Goal: Task Accomplishment & Management: Manage account settings

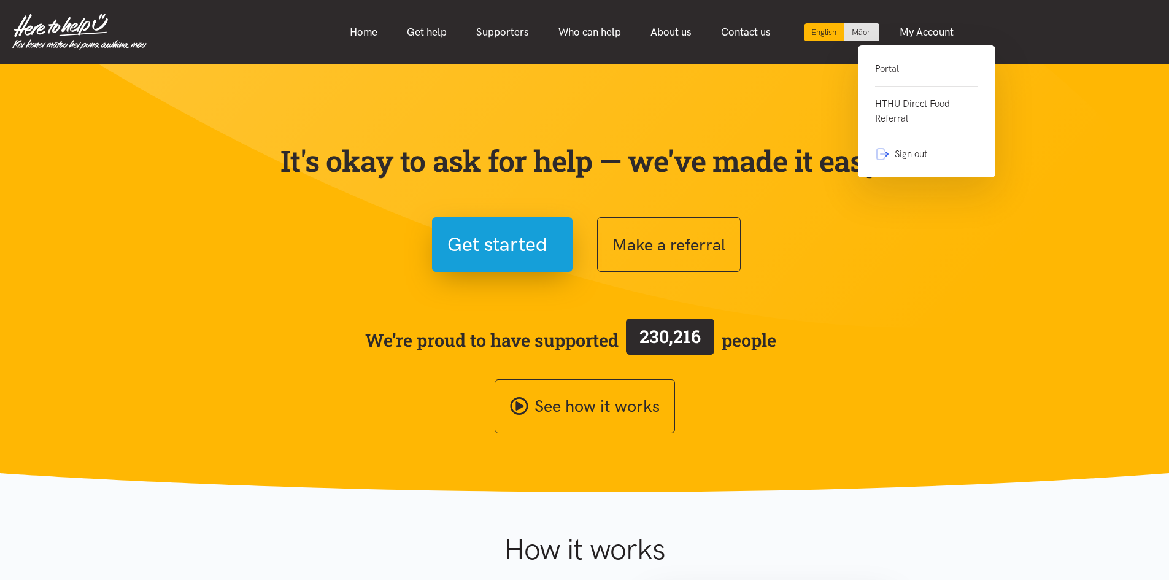
click at [890, 64] on link "Portal" at bounding box center [926, 73] width 103 height 25
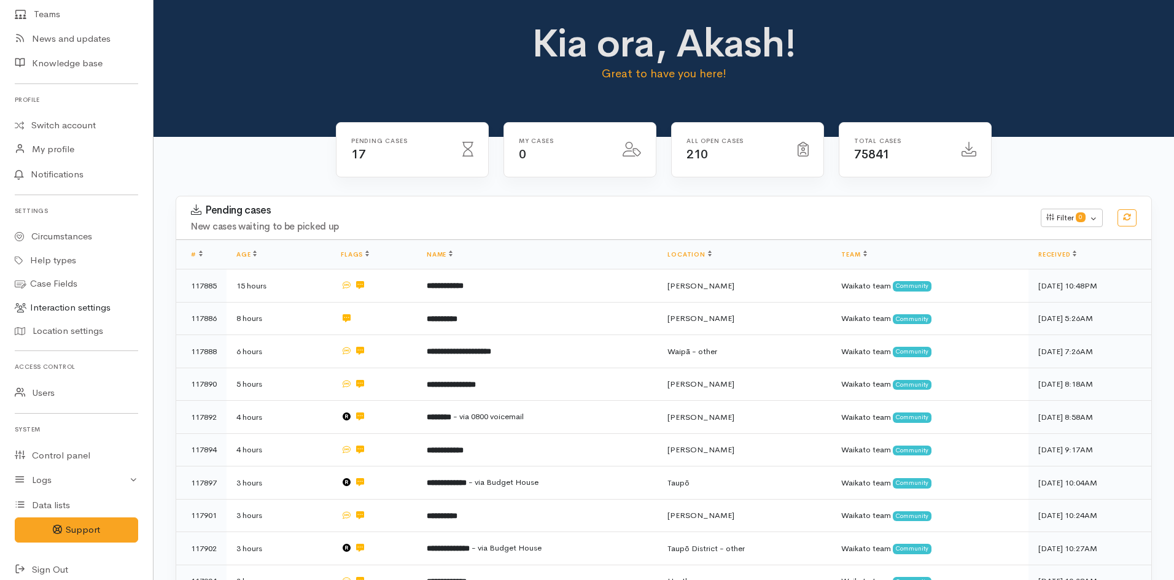
scroll to position [184, 0]
click at [36, 478] on link "Logs" at bounding box center [76, 479] width 153 height 25
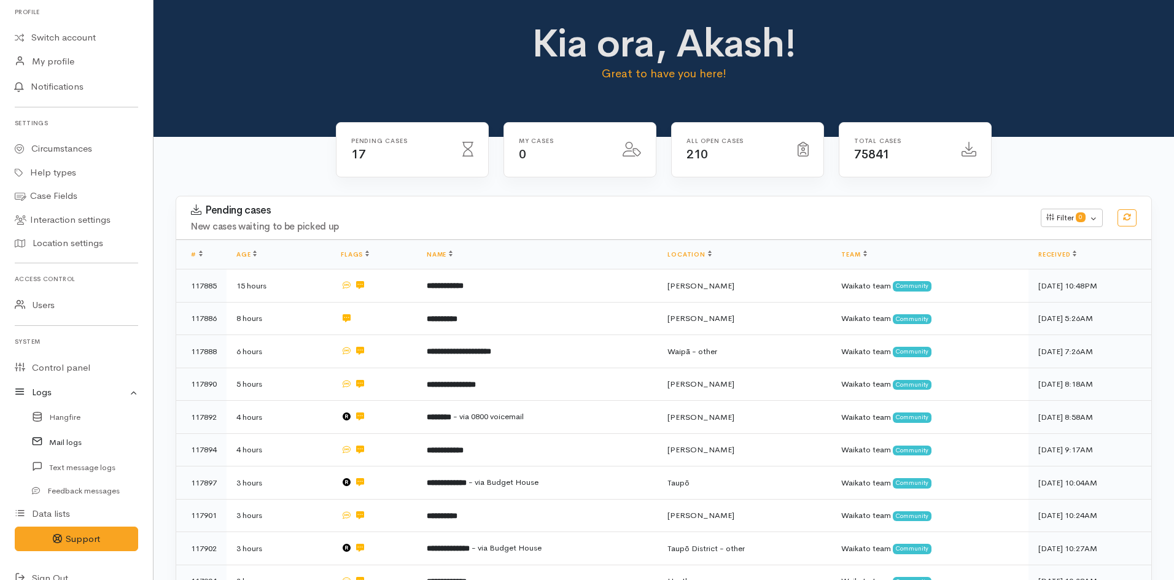
scroll to position [290, 0]
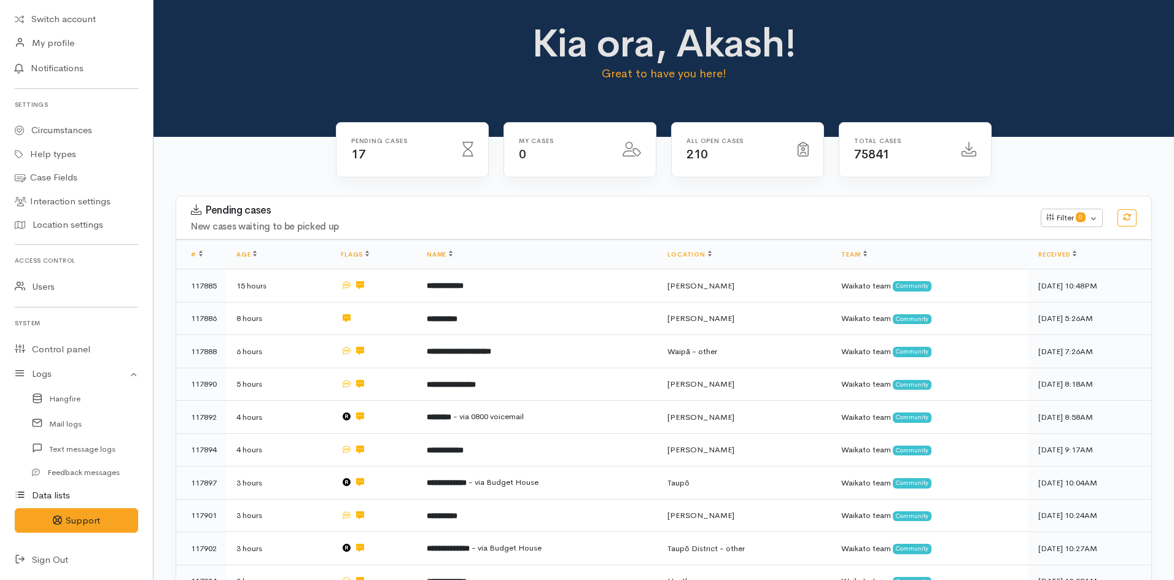
click at [55, 495] on link "Data lists" at bounding box center [76, 495] width 153 height 25
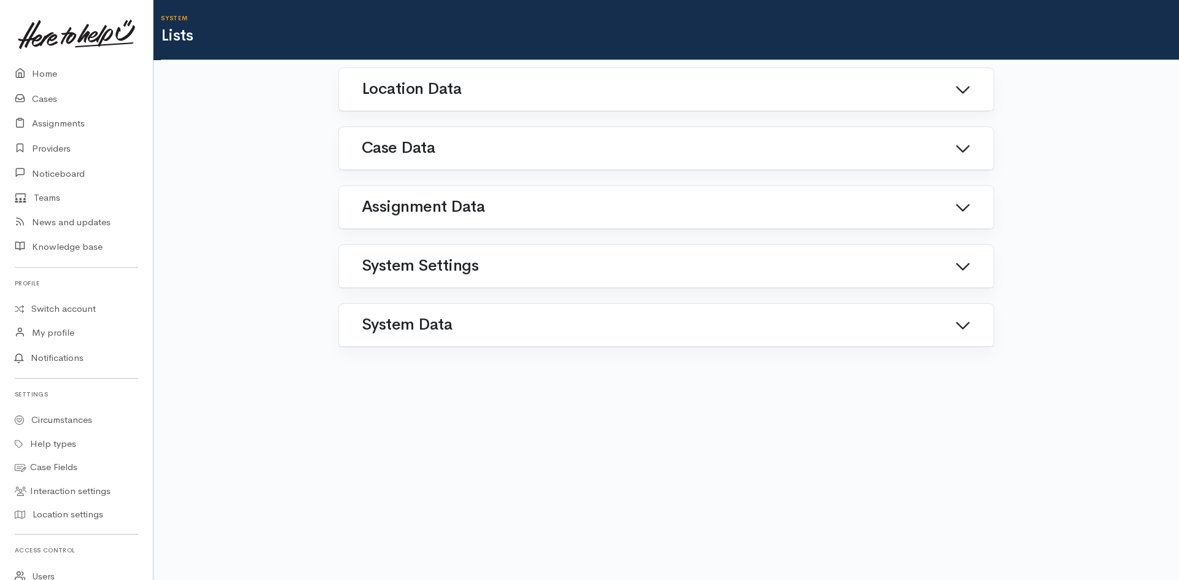
click at [546, 154] on link "Case Data" at bounding box center [666, 148] width 625 height 29
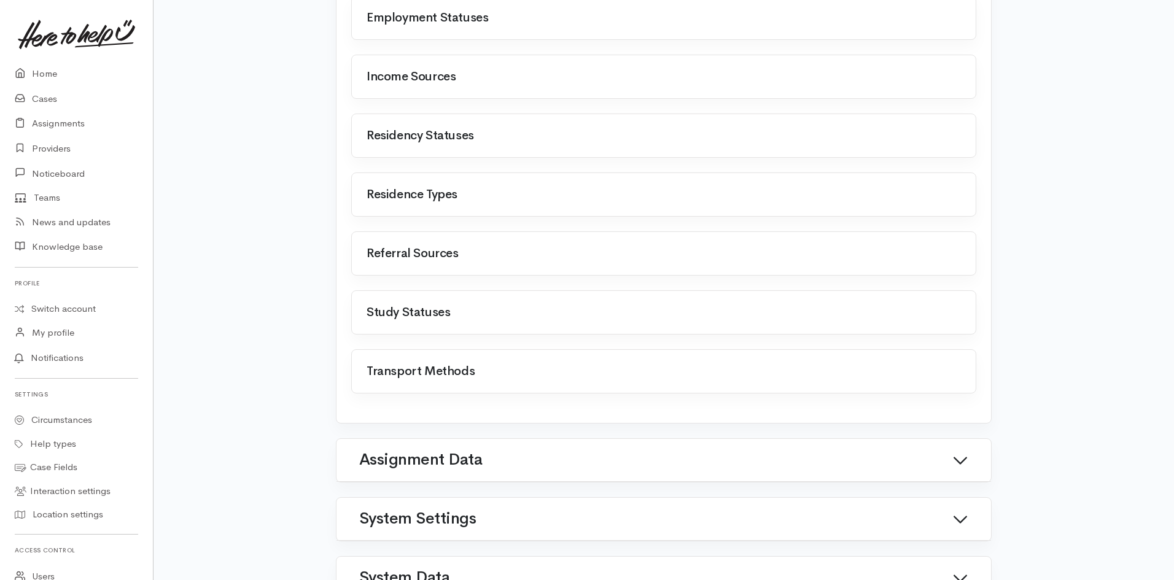
scroll to position [430, 0]
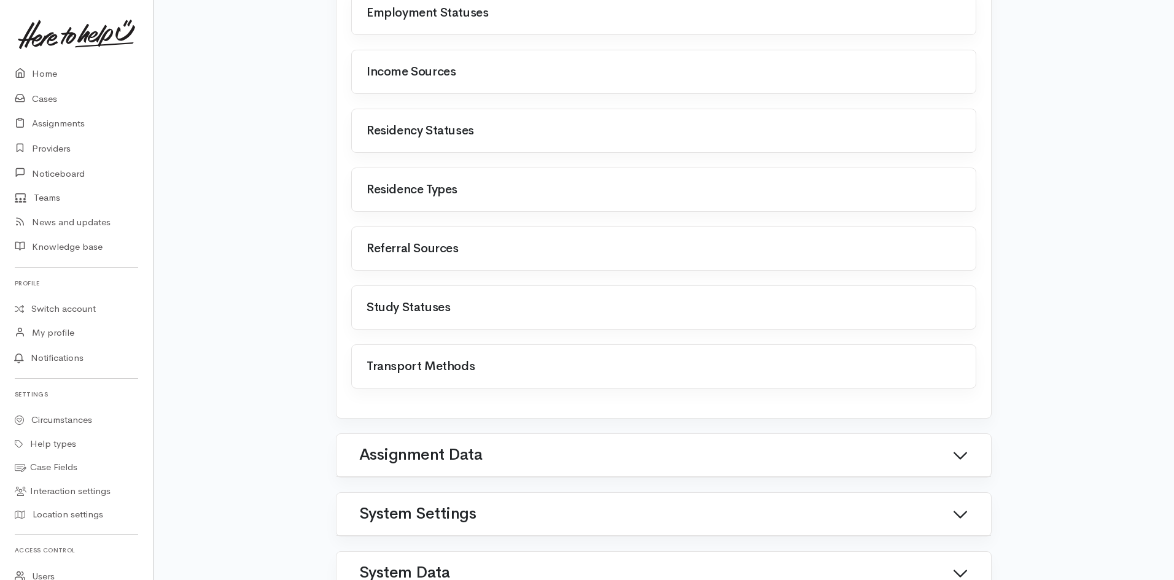
click at [366, 242] on link at bounding box center [366, 242] width 0 height 0
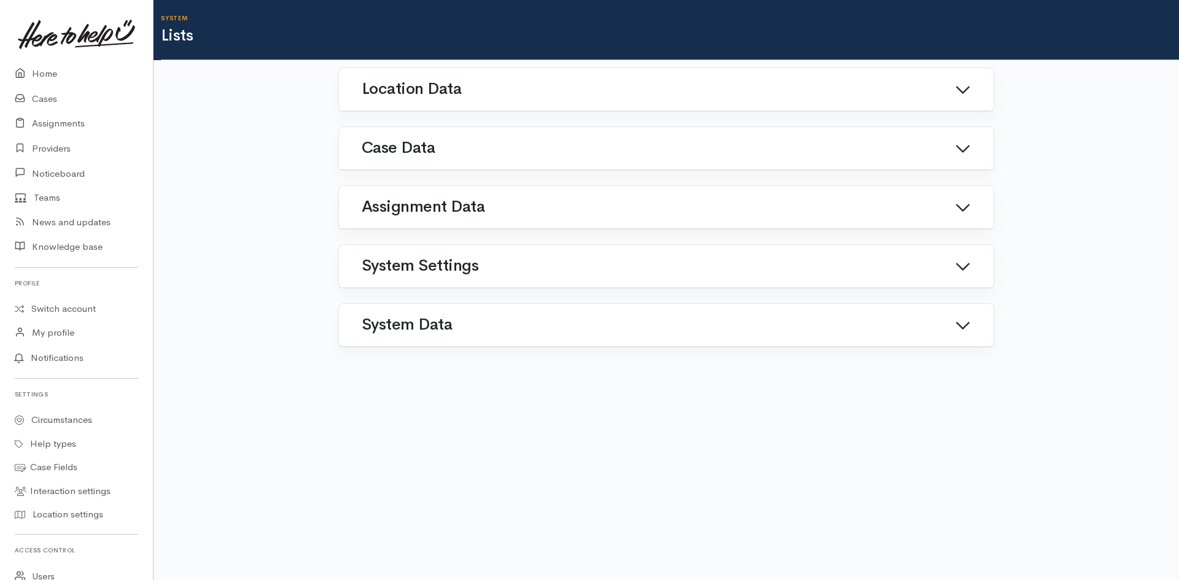
click at [966, 155] on icon at bounding box center [963, 148] width 16 height 16
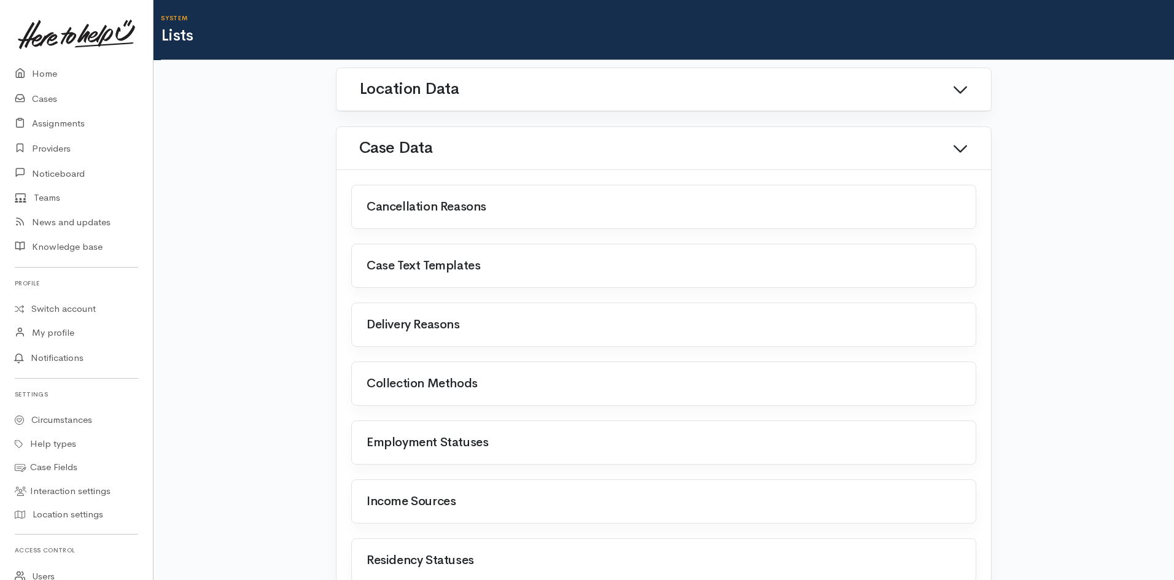
click at [366, 200] on link at bounding box center [366, 200] width 0 height 0
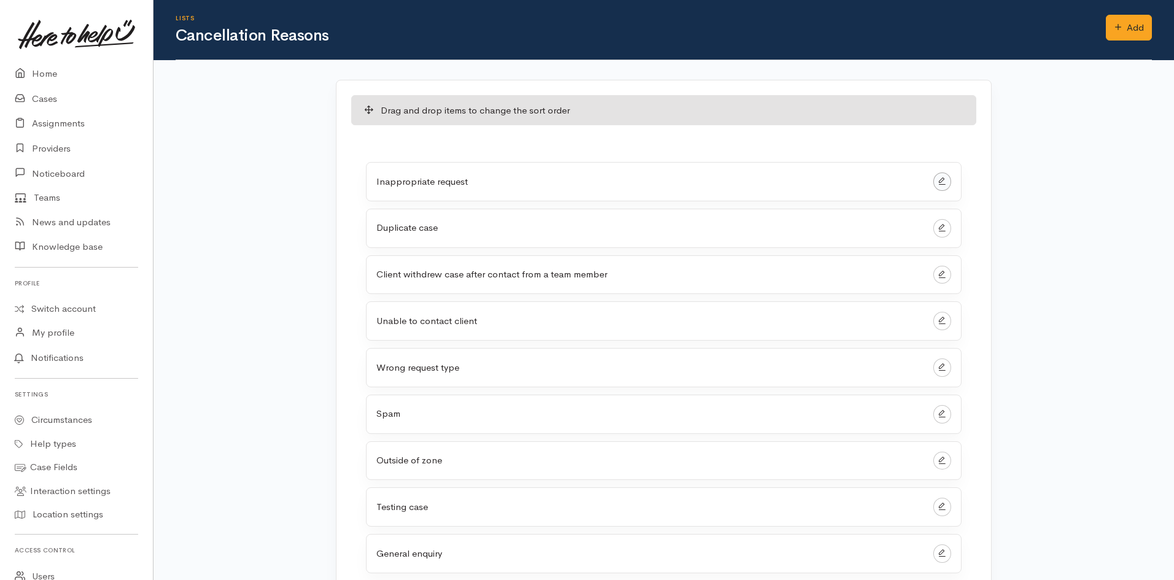
click at [943, 176] on link at bounding box center [942, 182] width 18 height 18
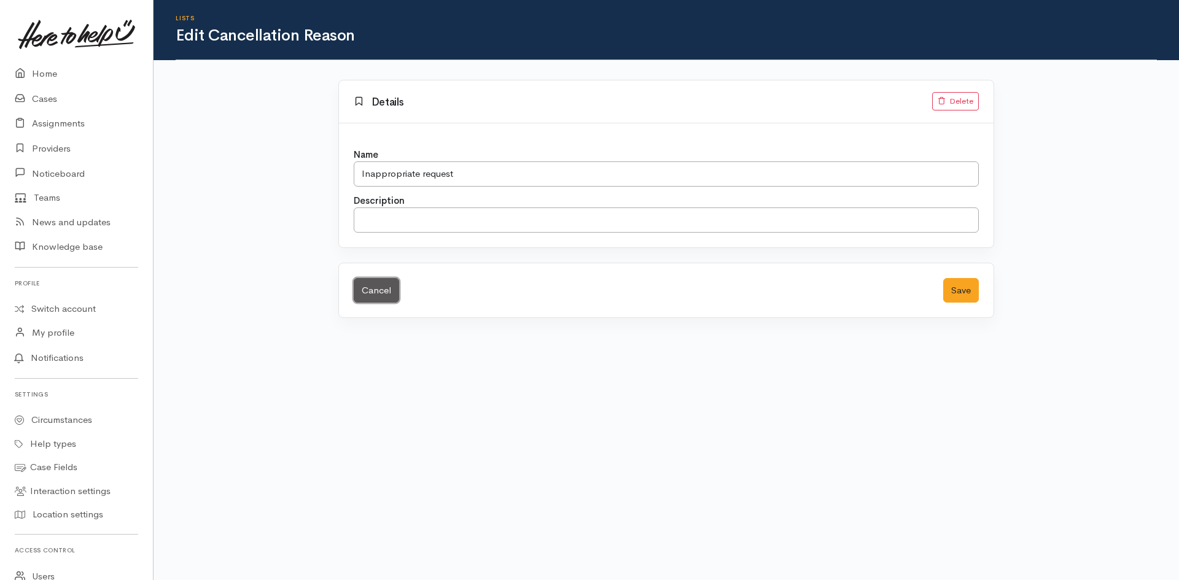
click at [382, 283] on link "Cancel" at bounding box center [376, 290] width 45 height 25
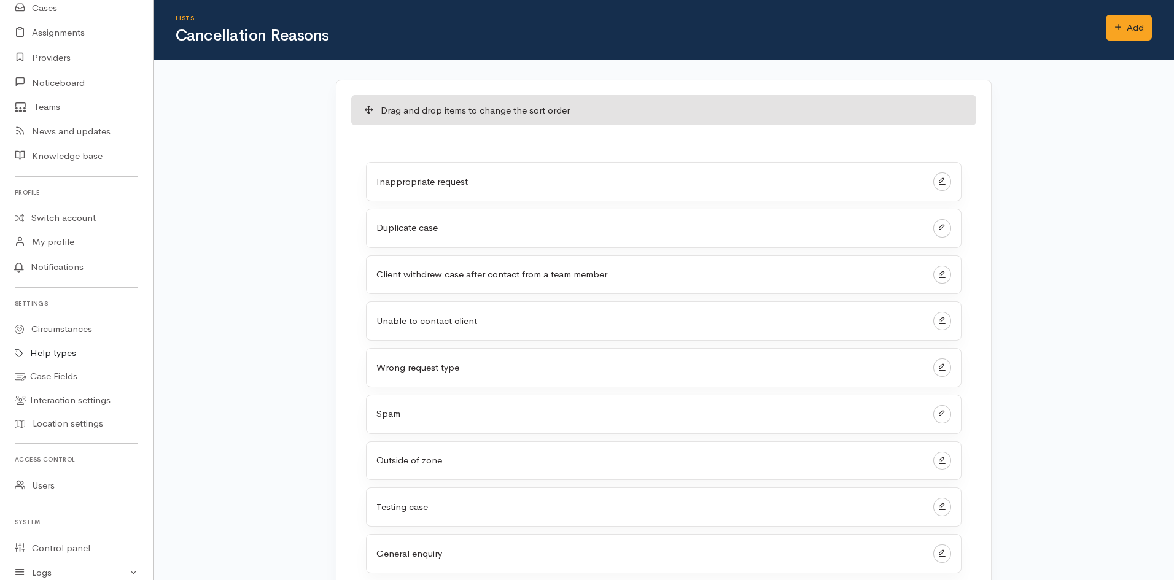
scroll to position [184, 0]
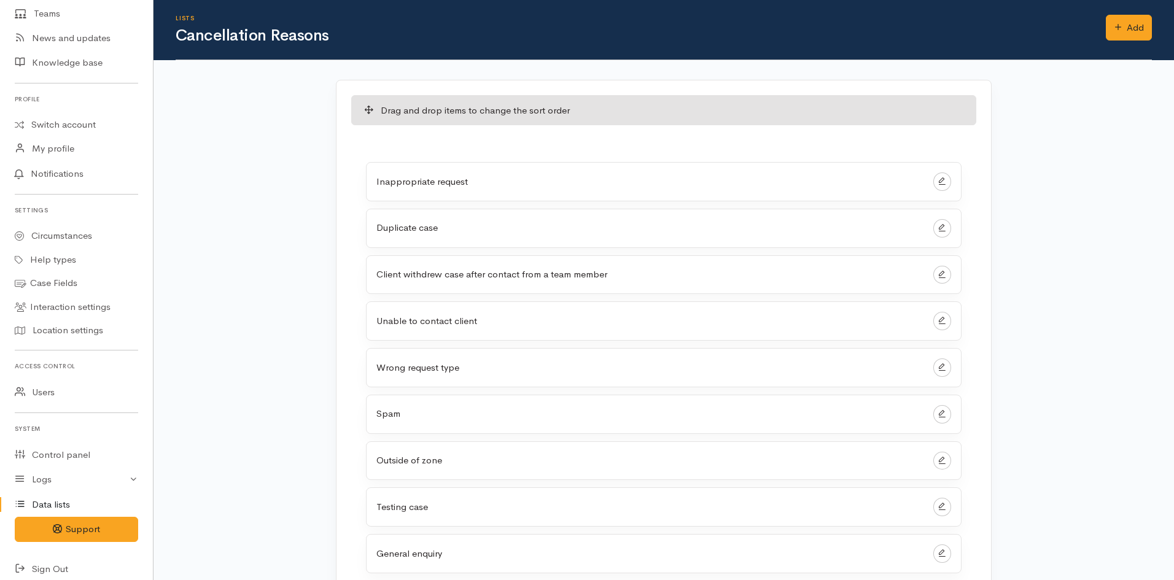
click at [69, 499] on link "Data lists" at bounding box center [76, 504] width 153 height 25
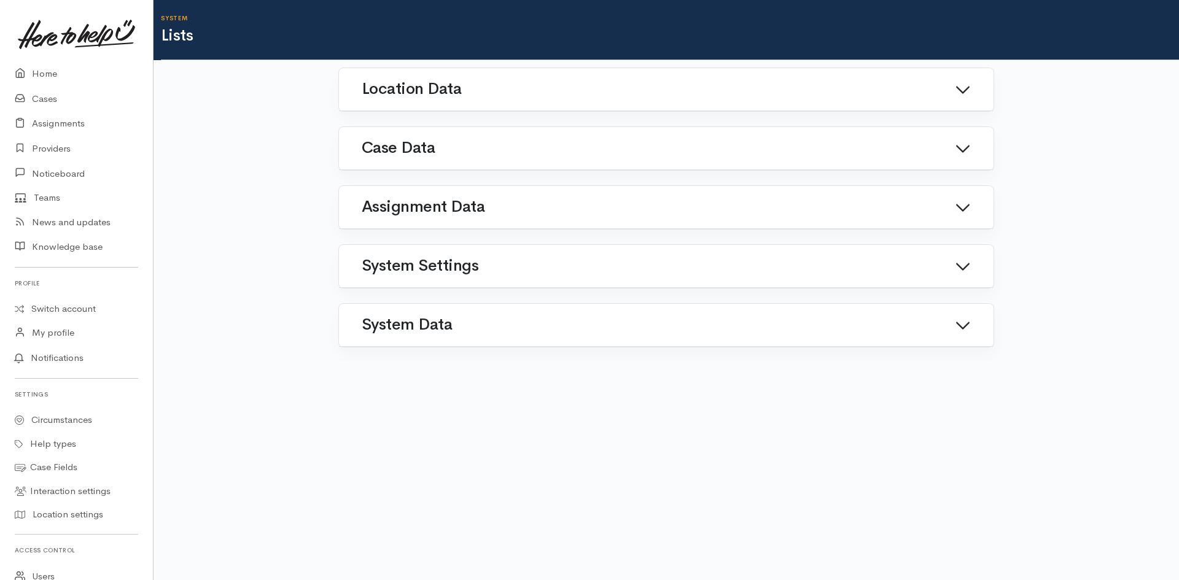
click at [418, 141] on h1 "Case Data" at bounding box center [398, 148] width 73 height 18
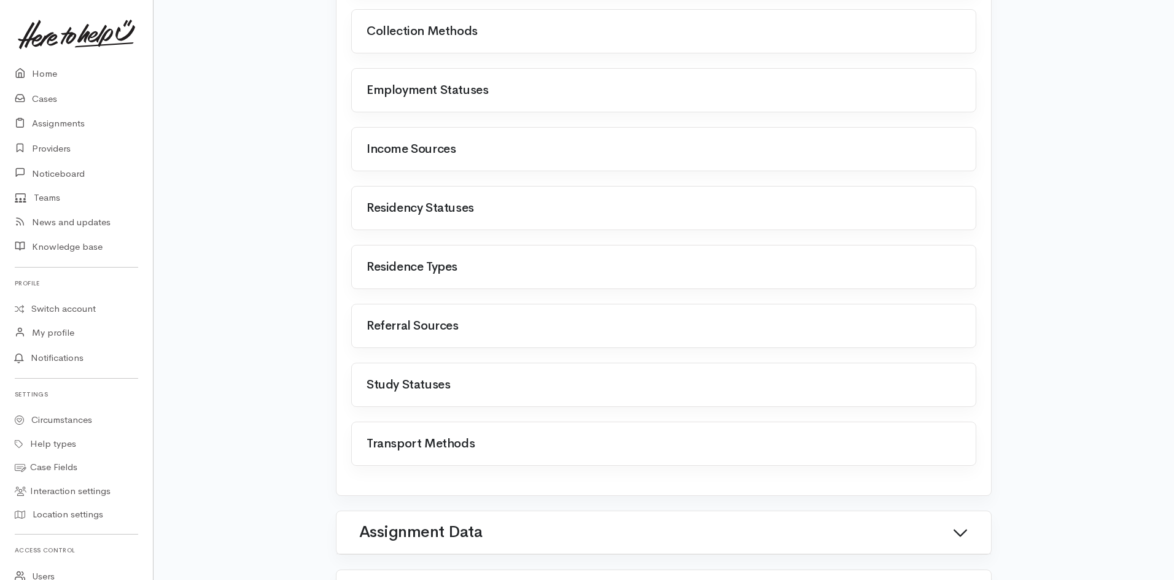
scroll to position [368, 0]
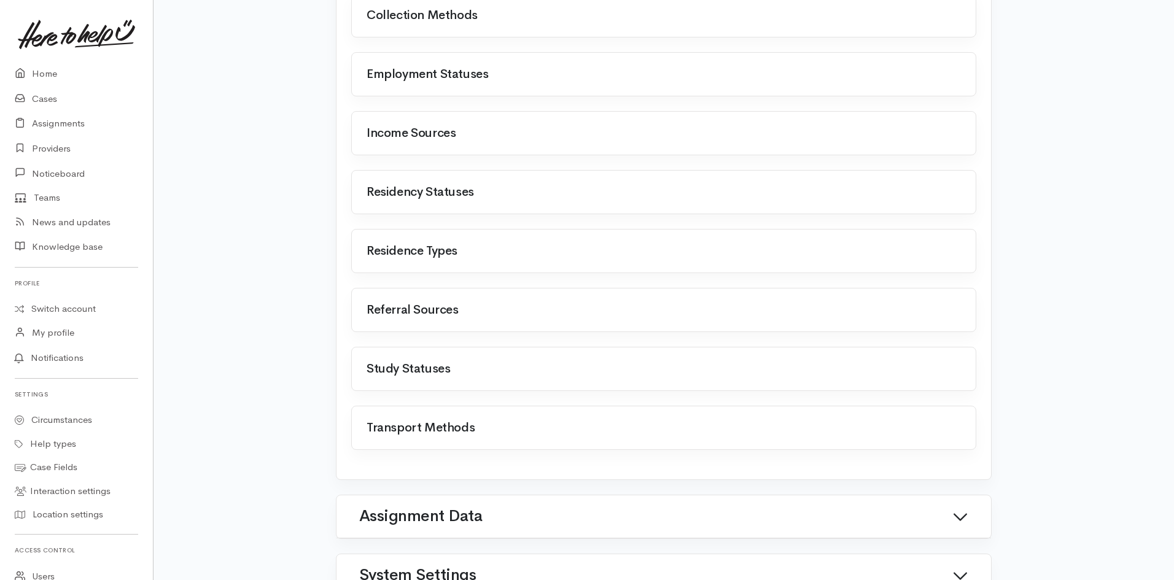
click at [366, 362] on link at bounding box center [366, 362] width 0 height 0
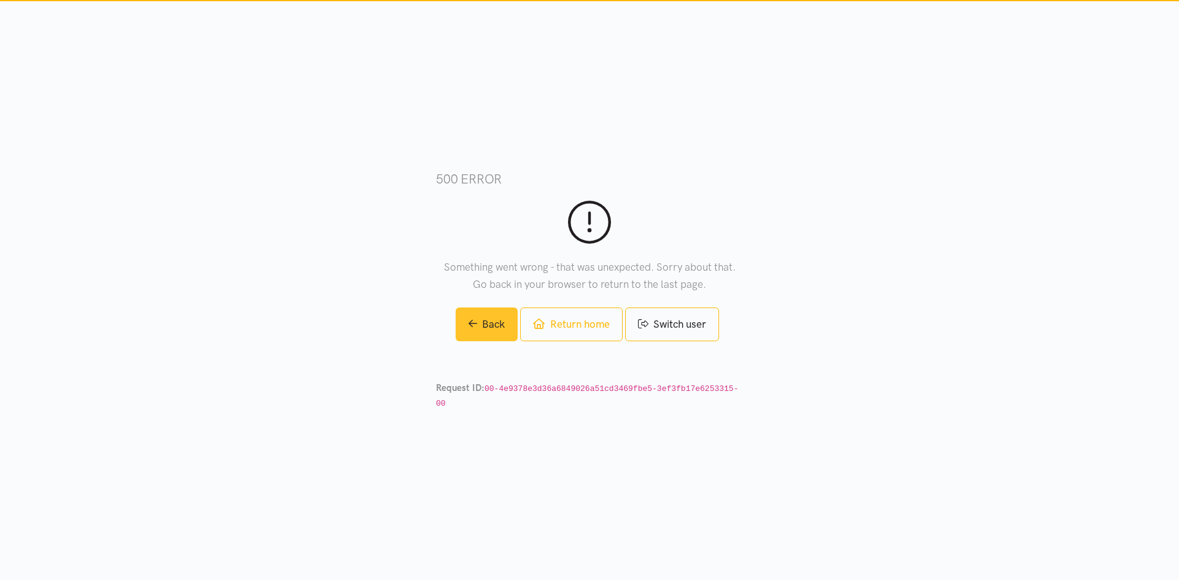
click at [479, 338] on link "Back" at bounding box center [487, 325] width 63 height 34
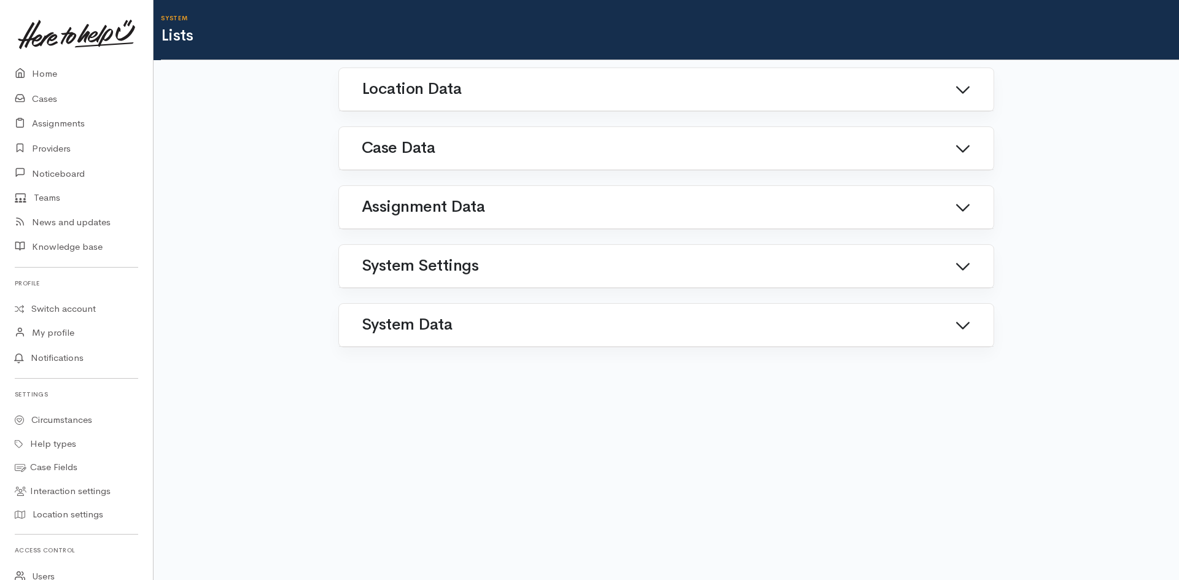
click at [393, 158] on link "Case Data" at bounding box center [666, 148] width 625 height 29
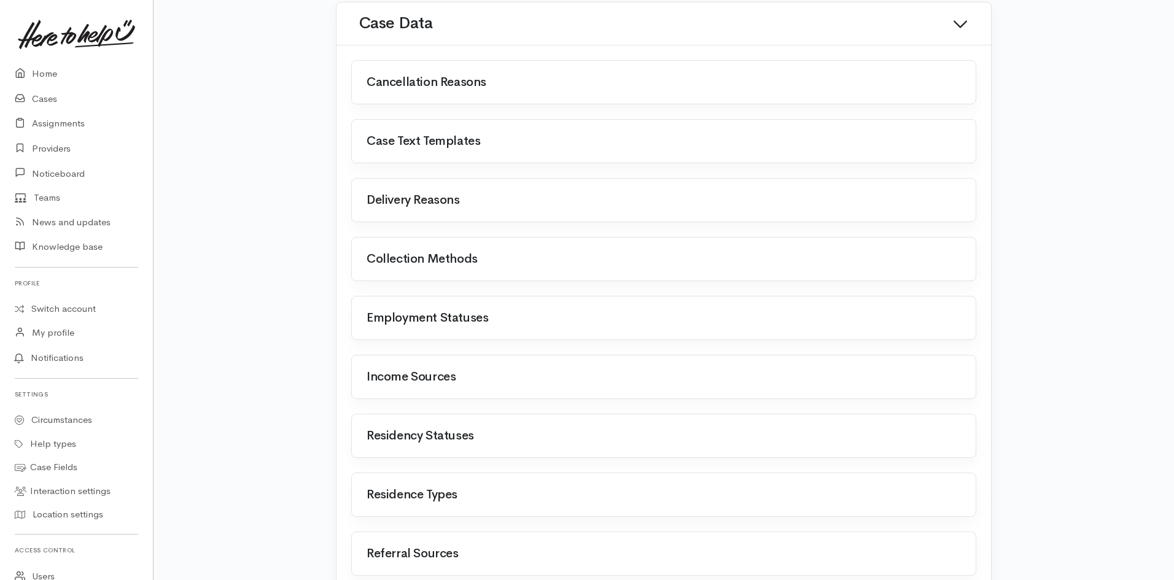
scroll to position [307, 0]
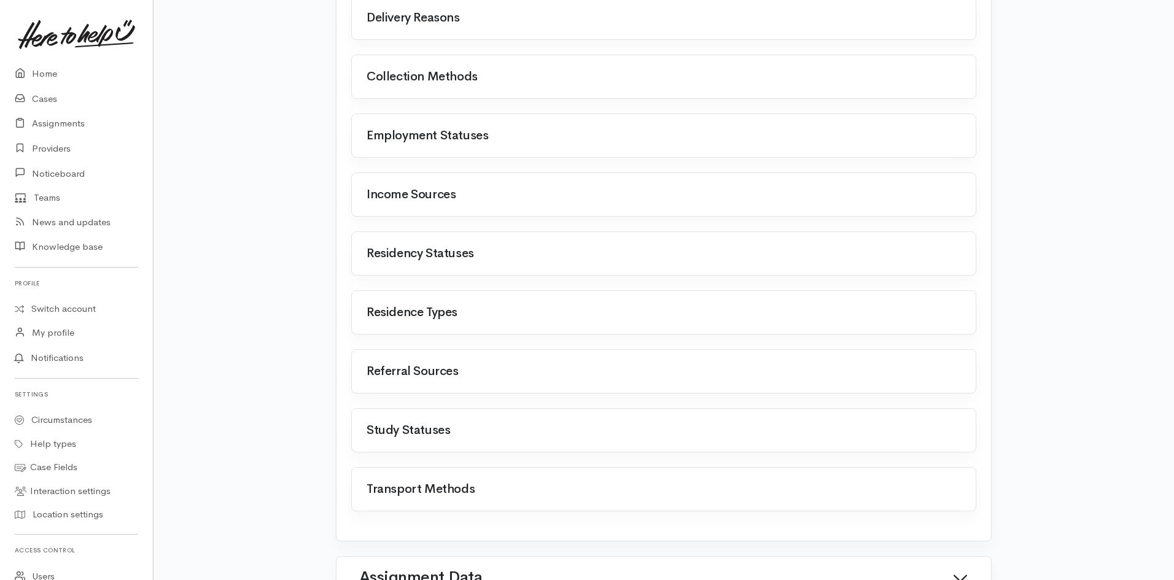
click at [366, 306] on link at bounding box center [366, 306] width 0 height 0
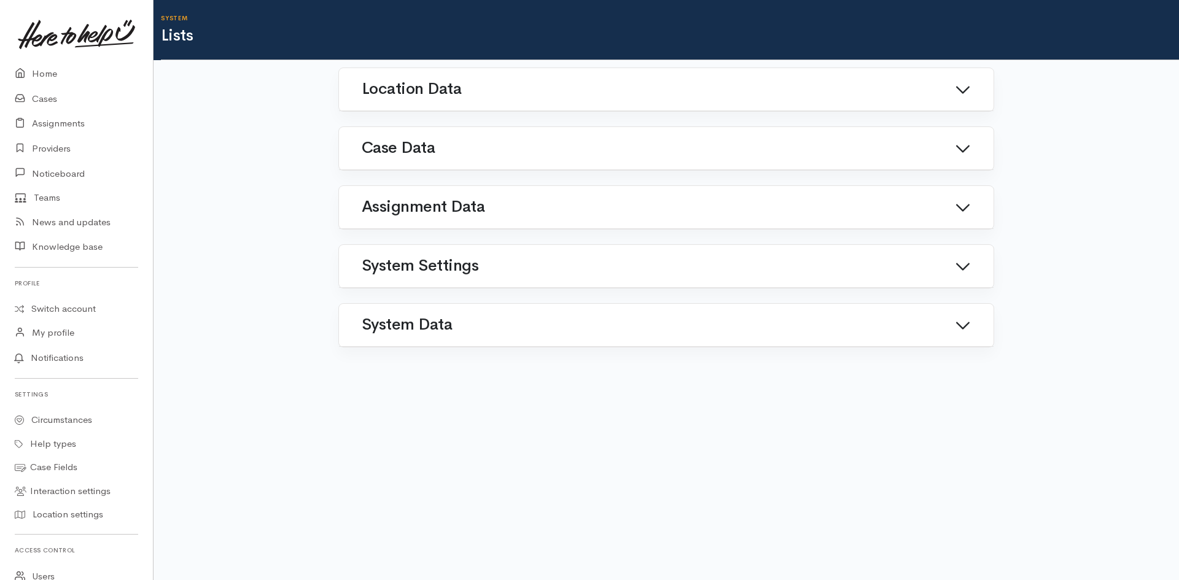
click at [427, 152] on h1 "Case Data" at bounding box center [398, 148] width 73 height 18
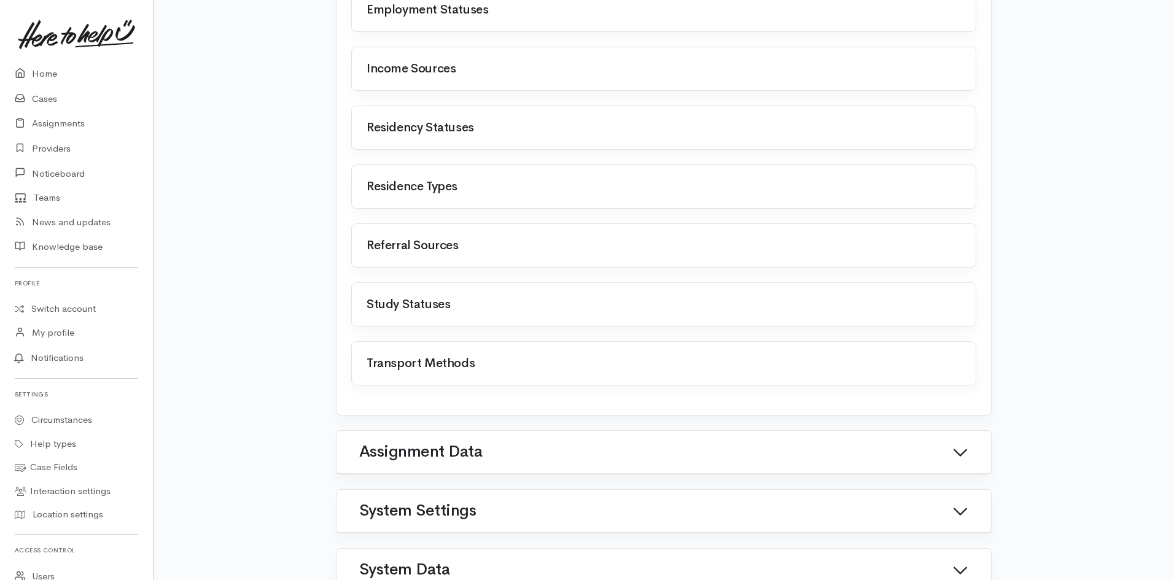
scroll to position [460, 0]
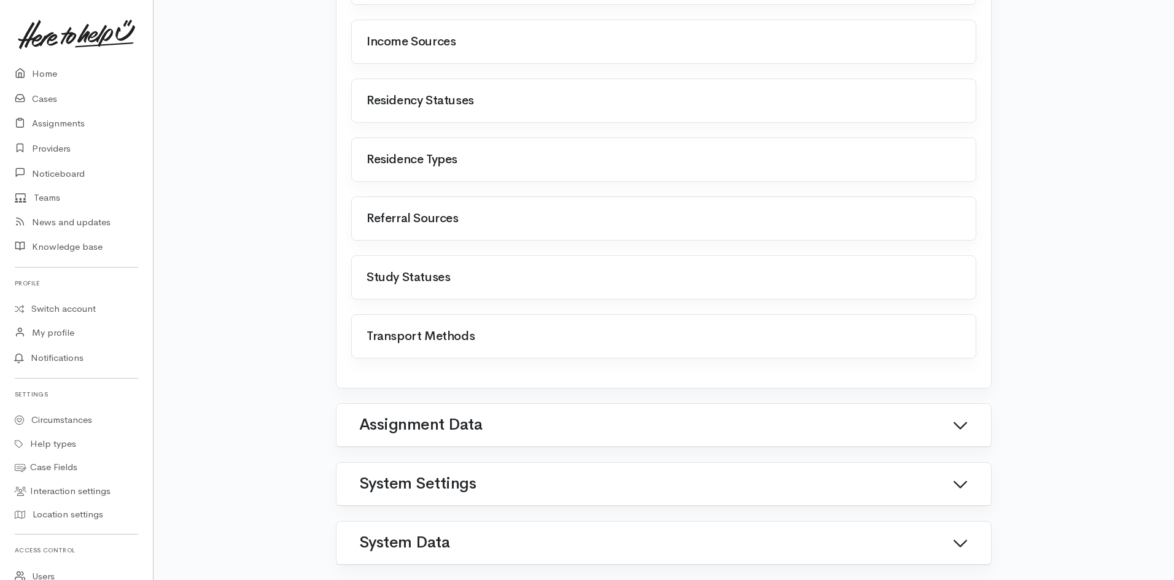
click at [366, 330] on link at bounding box center [366, 330] width 0 height 0
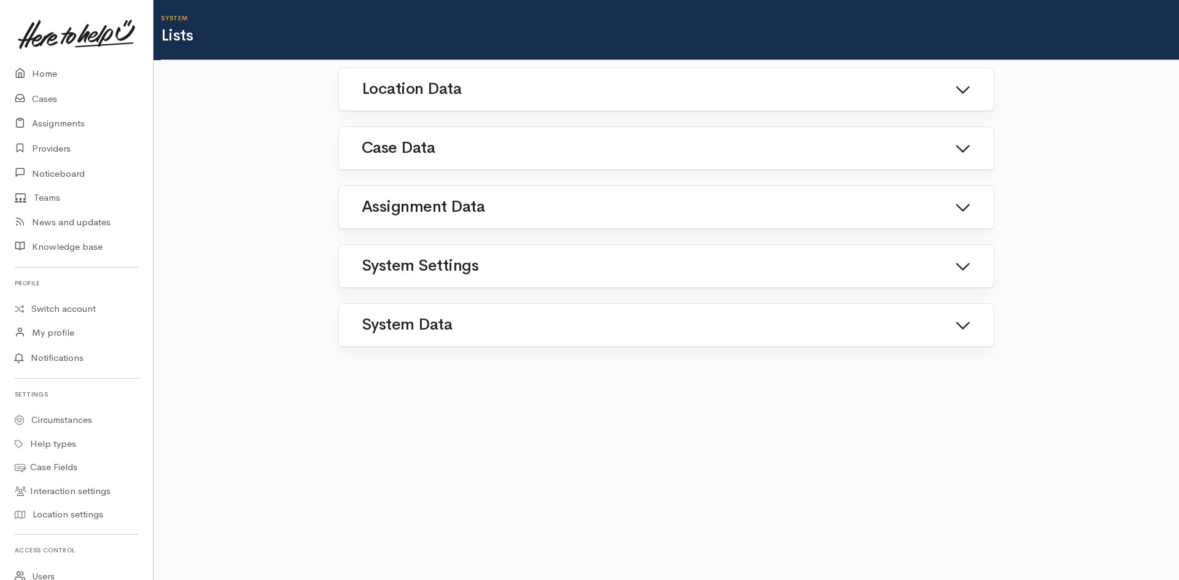
click at [462, 106] on div "Location Data" at bounding box center [666, 89] width 625 height 58
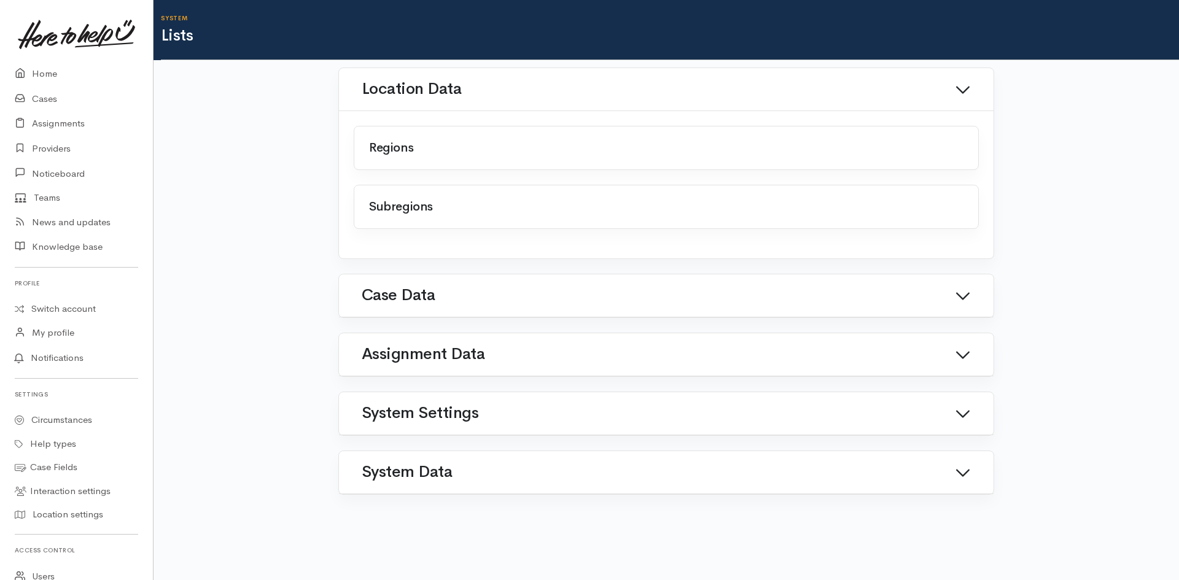
click at [471, 351] on h1 "Assignment Data" at bounding box center [423, 355] width 123 height 18
click at [469, 351] on h1 "Assignment Data" at bounding box center [420, 355] width 123 height 18
click at [428, 306] on link "Case Data" at bounding box center [666, 295] width 625 height 29
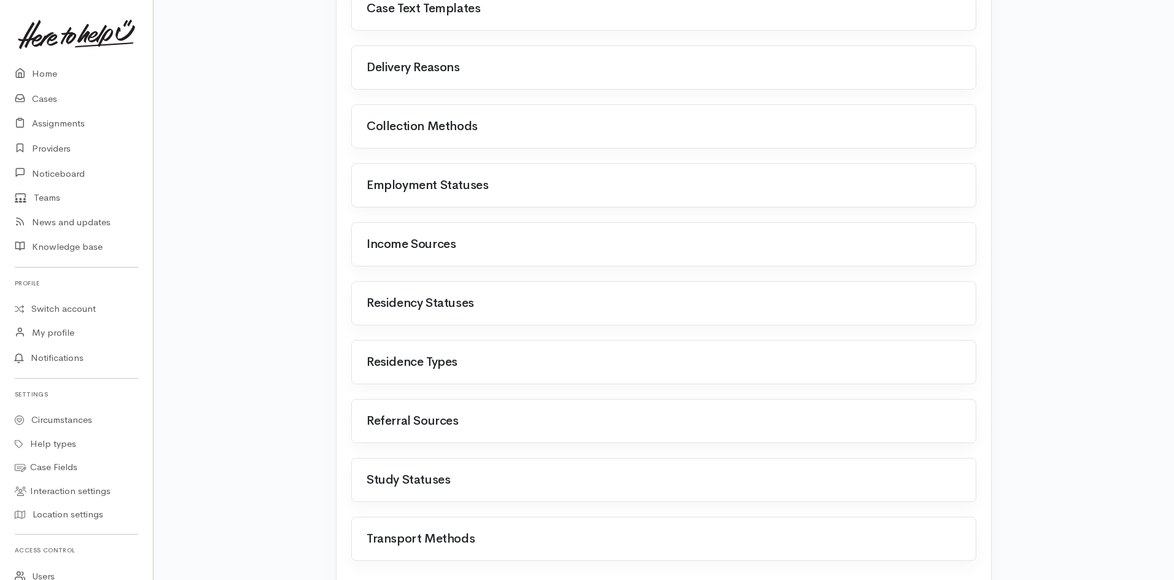
scroll to position [430, 0]
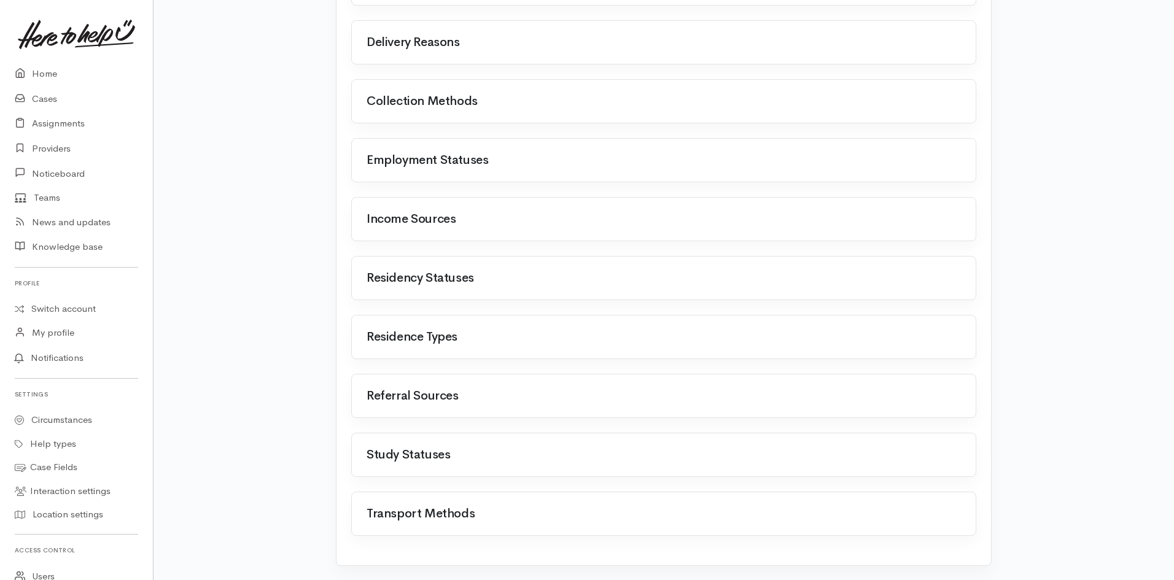
click at [366, 389] on link at bounding box center [366, 389] width 0 height 0
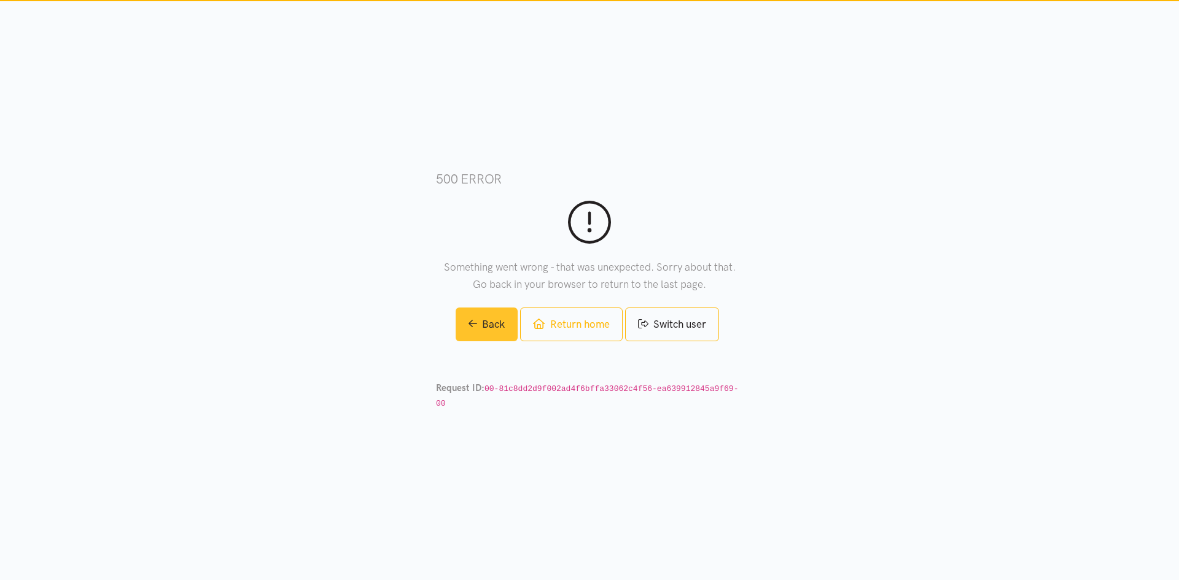
click at [486, 336] on link "Back" at bounding box center [487, 325] width 63 height 34
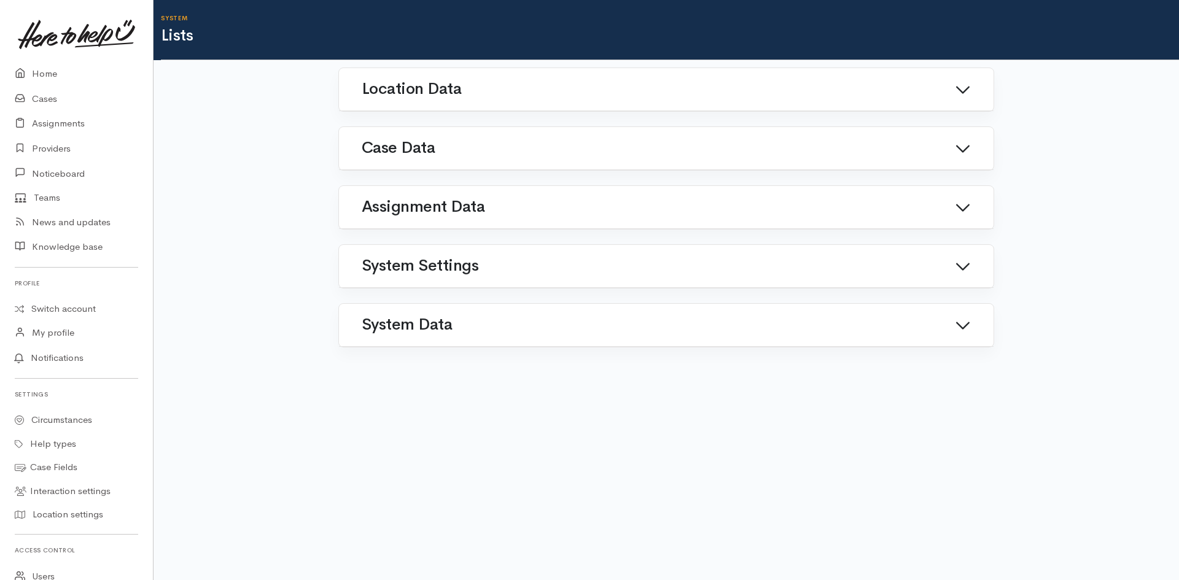
click at [955, 161] on link "Case Data" at bounding box center [666, 148] width 625 height 29
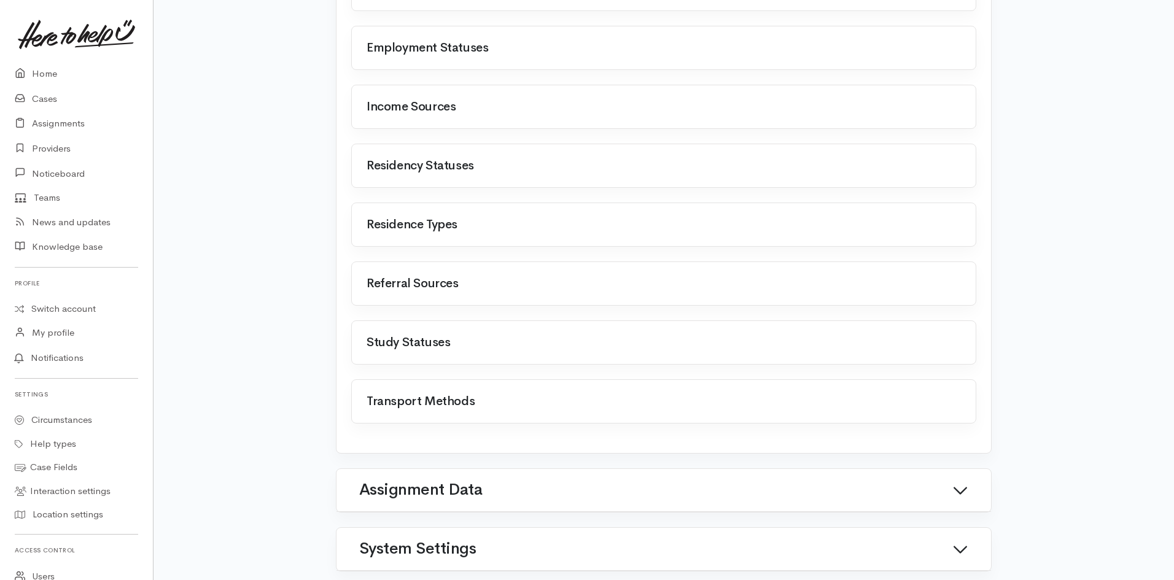
scroll to position [460, 0]
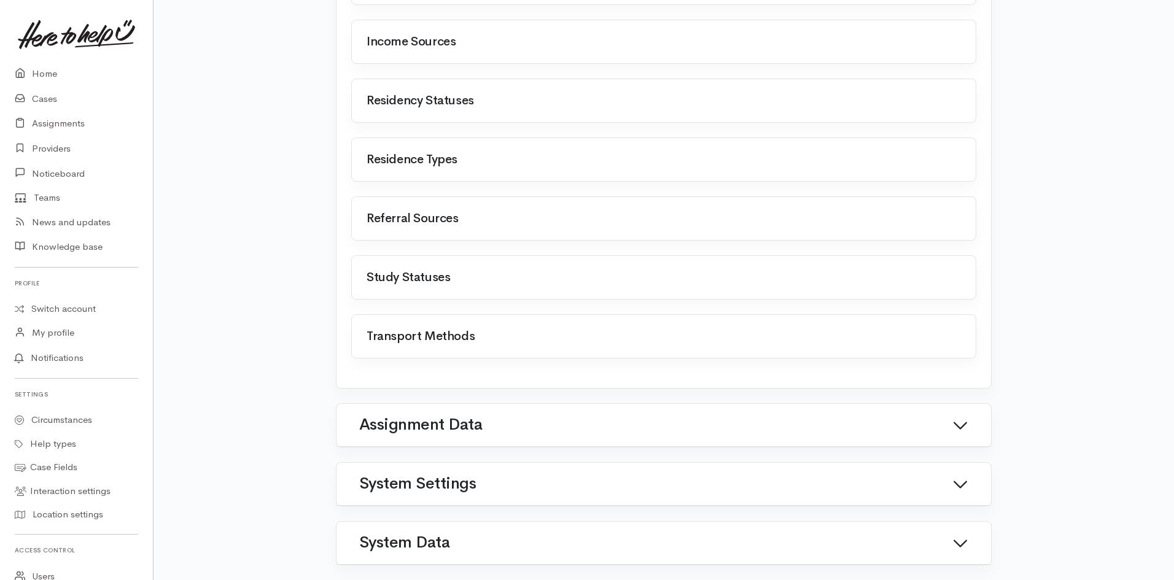
click at [531, 538] on link "System Data" at bounding box center [663, 543] width 625 height 29
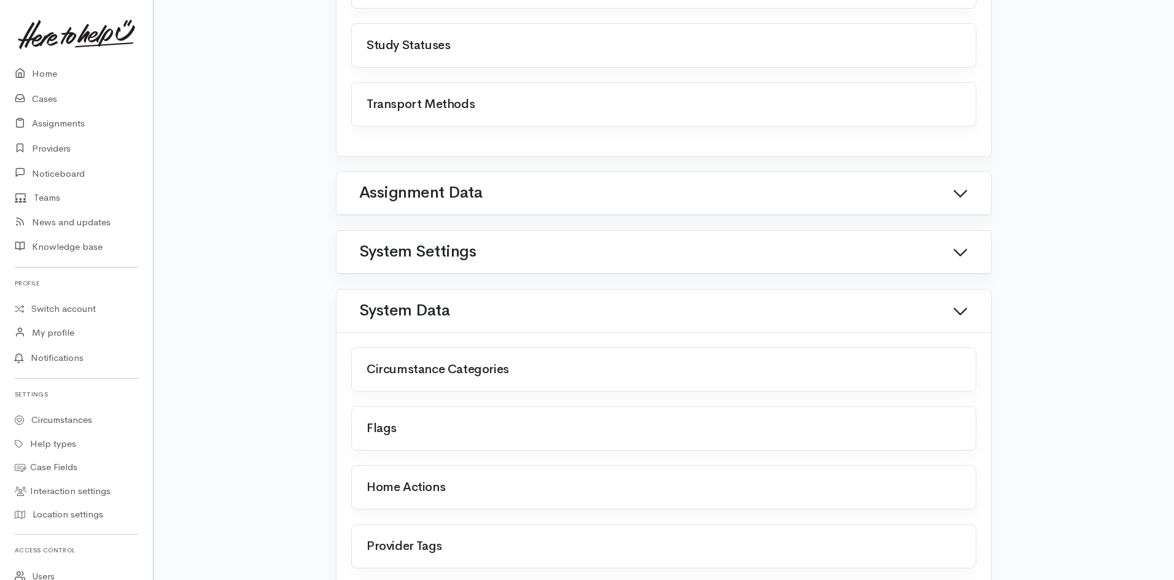
scroll to position [725, 0]
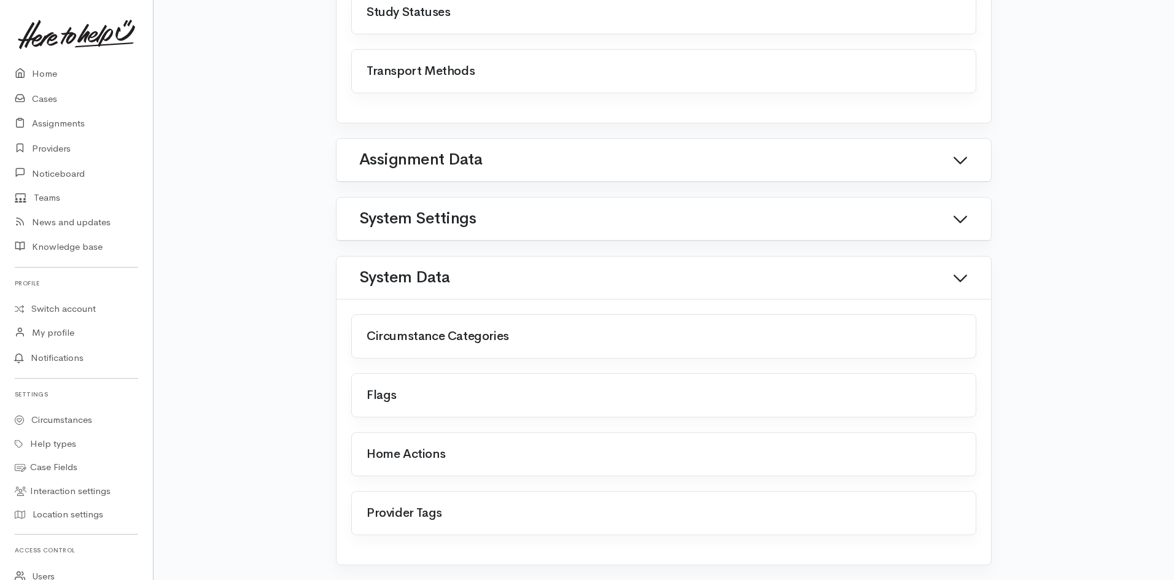
click at [366, 389] on link at bounding box center [366, 389] width 0 height 0
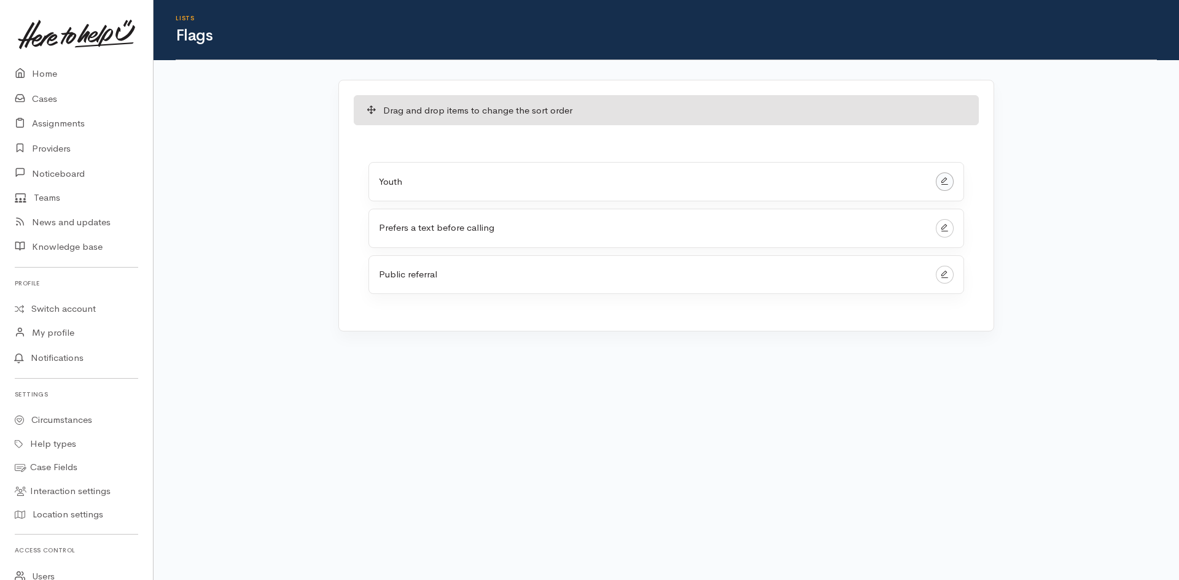
click at [946, 178] on link at bounding box center [945, 182] width 18 height 18
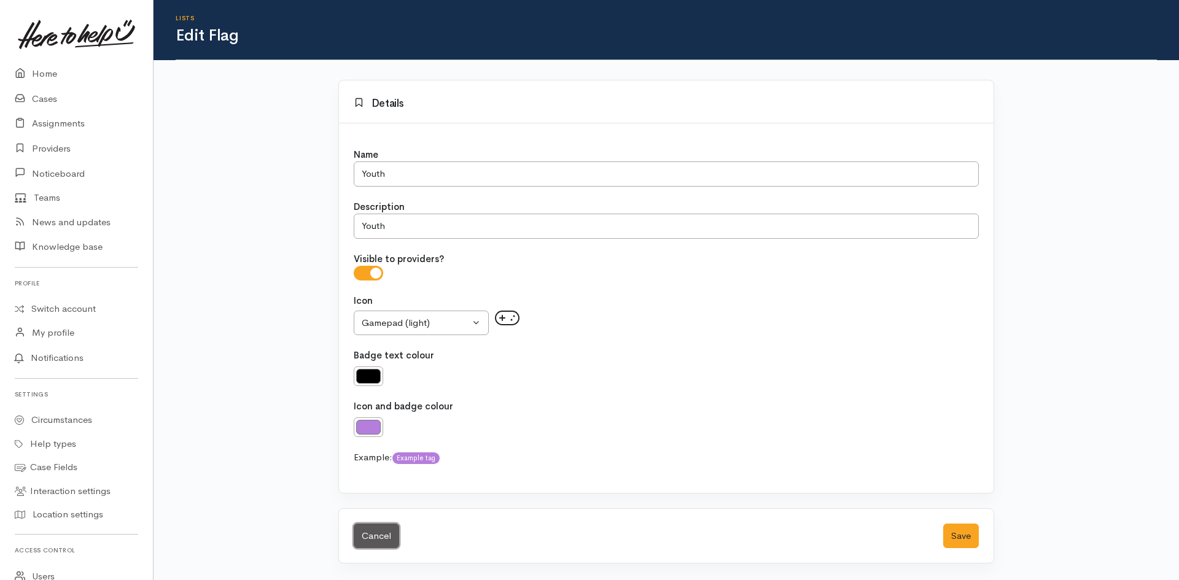
click at [374, 538] on link "Cancel" at bounding box center [376, 536] width 45 height 25
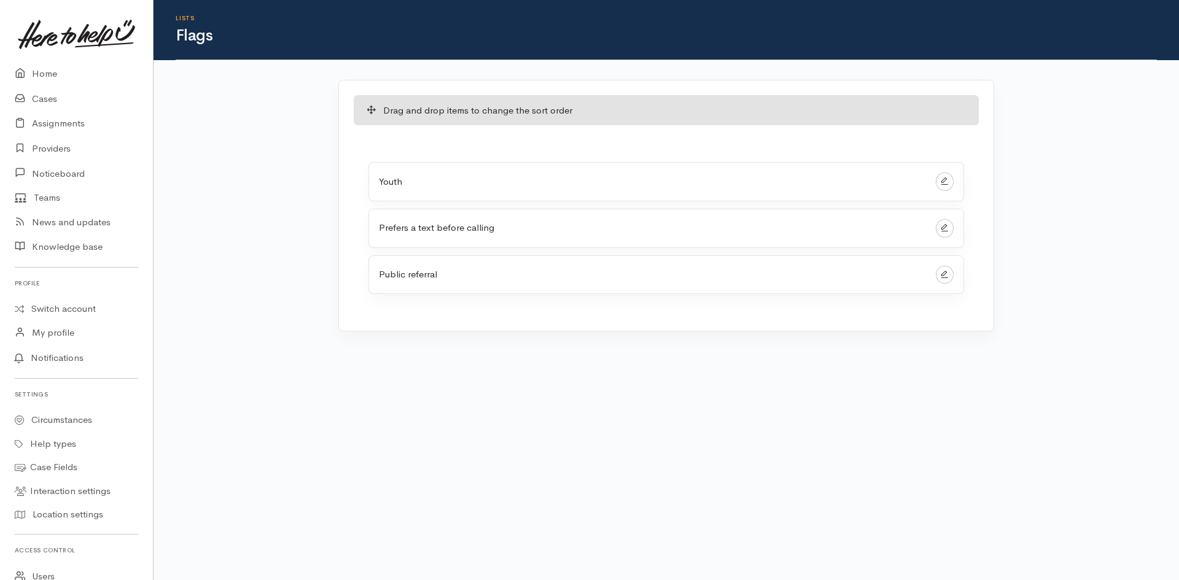
drag, startPoint x: 460, startPoint y: 333, endPoint x: 462, endPoint y: 317, distance: 16.0
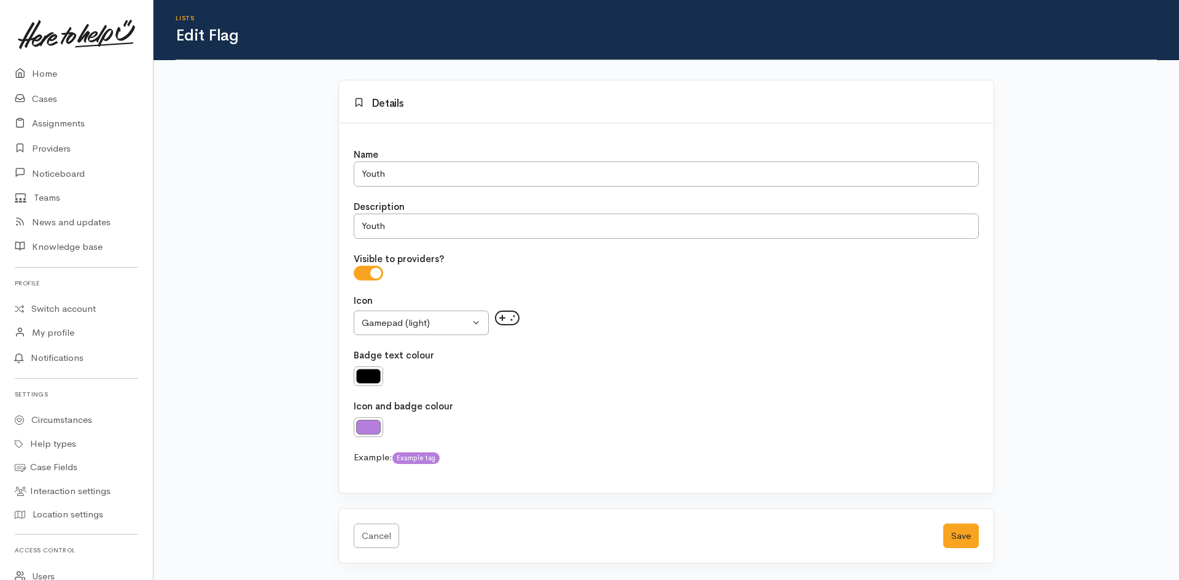
drag, startPoint x: 471, startPoint y: 435, endPoint x: 471, endPoint y: 423, distance: 11.7
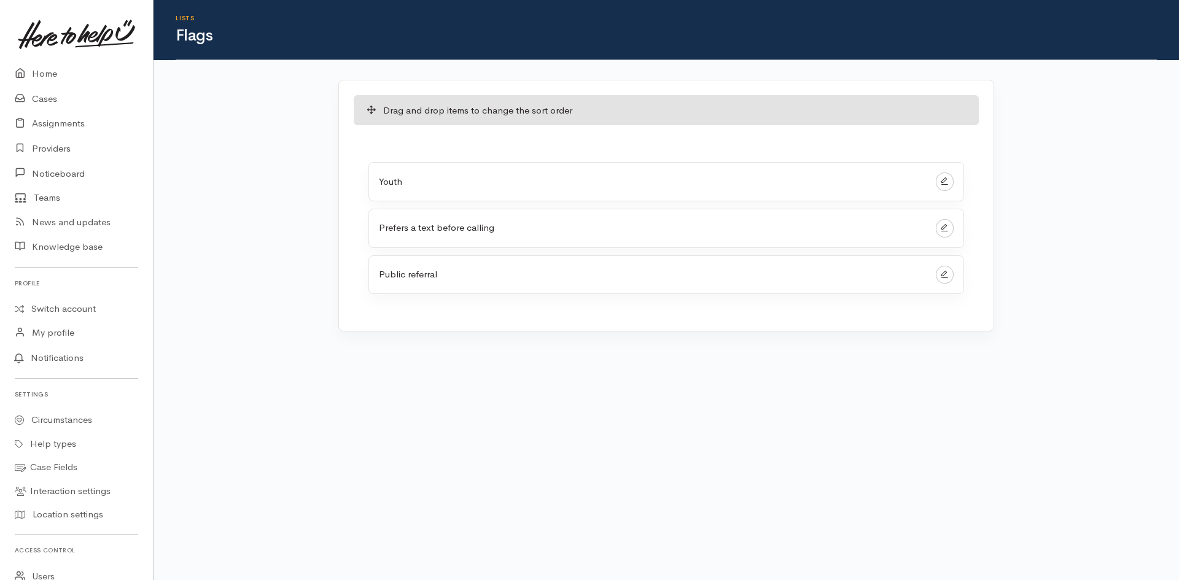
drag, startPoint x: 508, startPoint y: 419, endPoint x: 532, endPoint y: 422, distance: 23.5
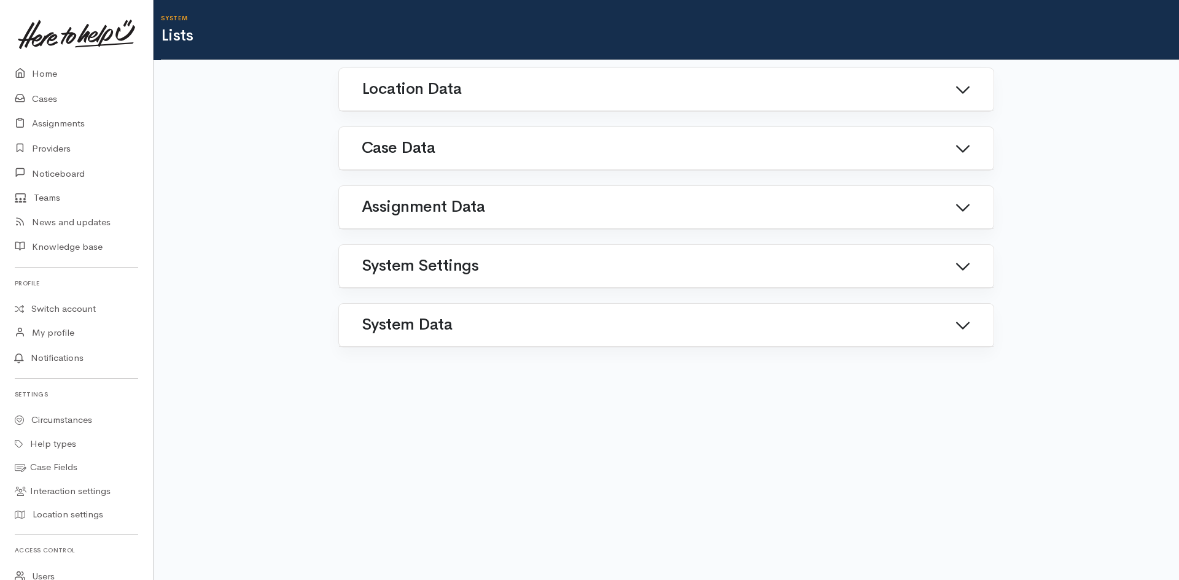
click at [681, 159] on link "Case Data" at bounding box center [666, 148] width 625 height 29
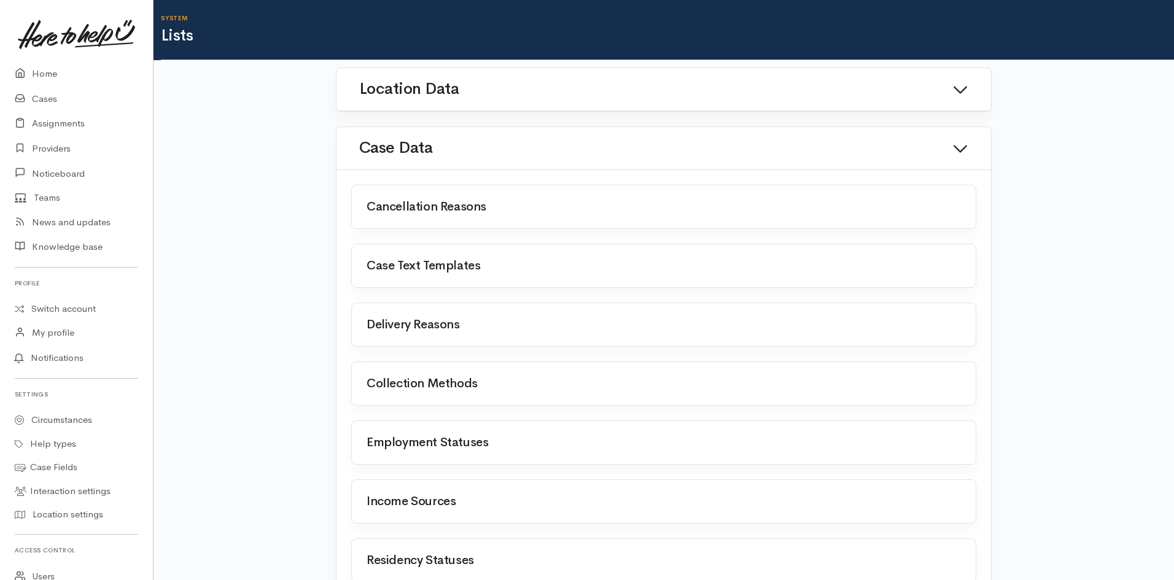
click at [366, 200] on link at bounding box center [366, 200] width 0 height 0
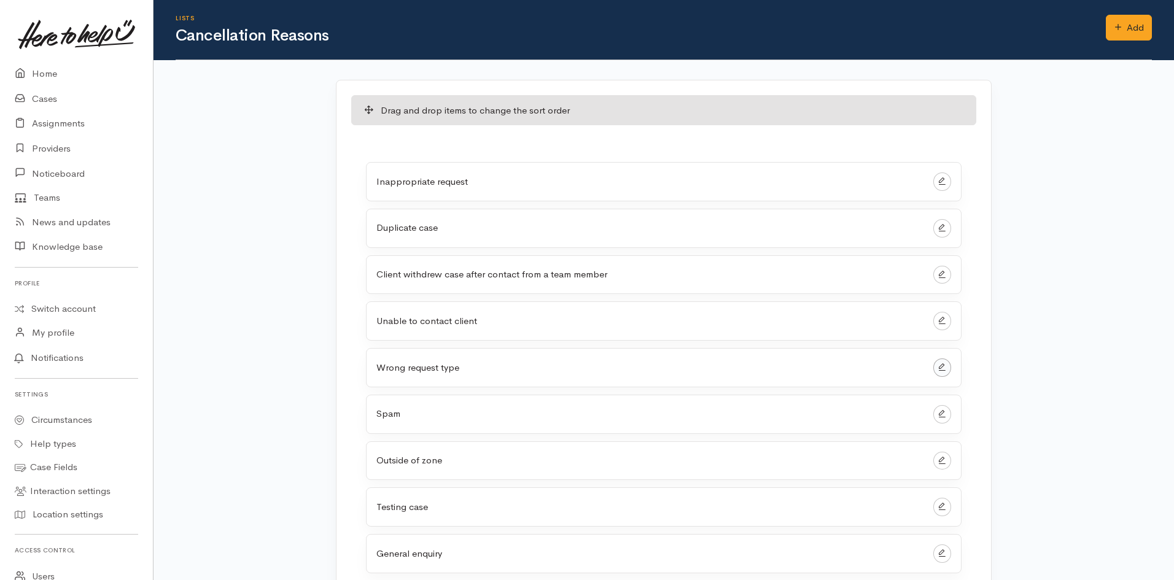
click at [935, 371] on link at bounding box center [942, 368] width 18 height 18
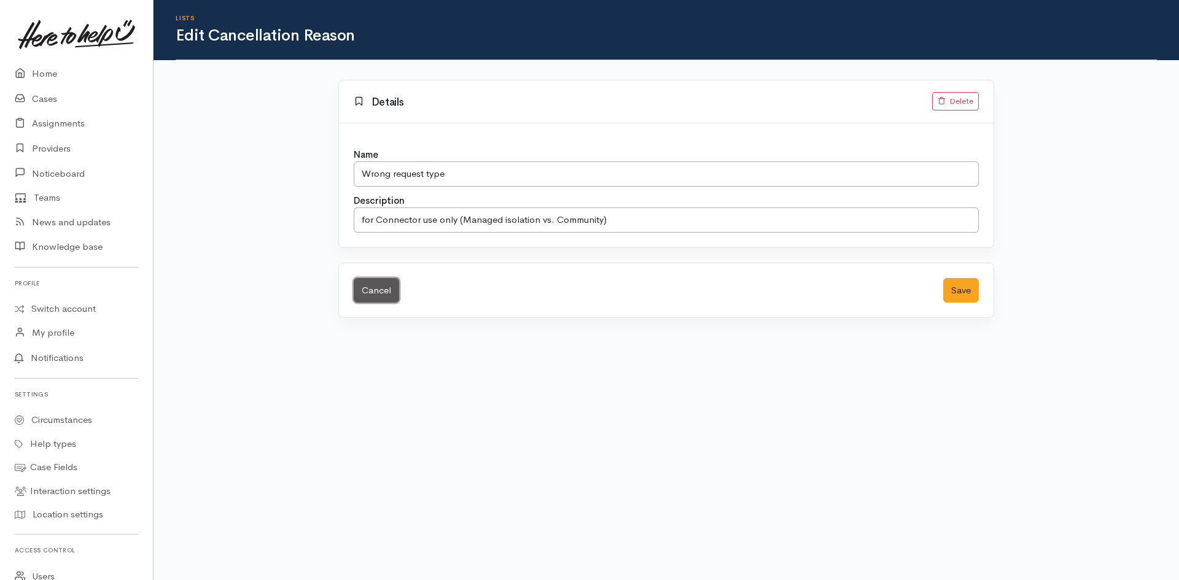
click at [369, 297] on link "Cancel" at bounding box center [376, 290] width 45 height 25
